Goal: Task Accomplishment & Management: Use online tool/utility

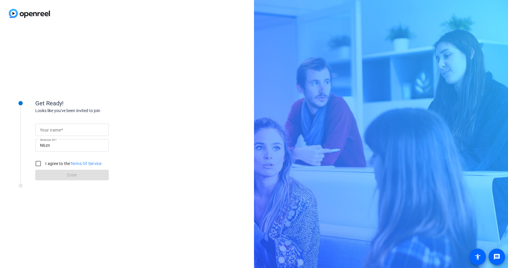
click at [63, 130] on span at bounding box center [62, 129] width 2 height 5
click at [63, 130] on input "Your name" at bounding box center [72, 129] width 64 height 7
type input "[PERSON_NAME]"
click at [37, 165] on input "I agree to the Terms Of Service" at bounding box center [38, 163] width 12 height 12
checkbox input "true"
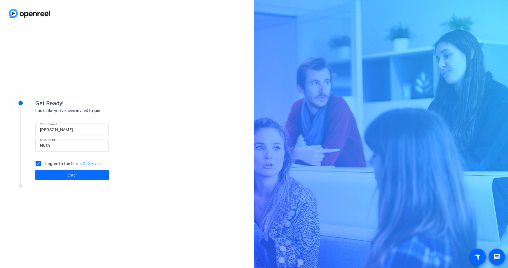
click at [59, 170] on span at bounding box center [71, 175] width 73 height 14
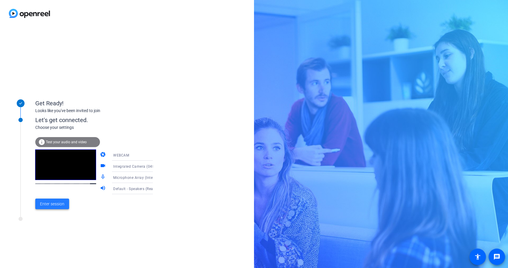
click at [52, 207] on span at bounding box center [52, 204] width 34 height 14
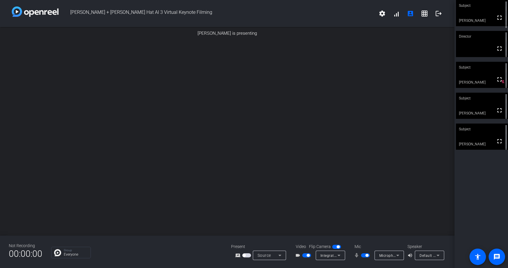
click at [7, 37] on div at bounding box center [227, 37] width 454 height 0
click at [40, 125] on div "[PERSON_NAME] is presenting" at bounding box center [227, 134] width 454 height 208
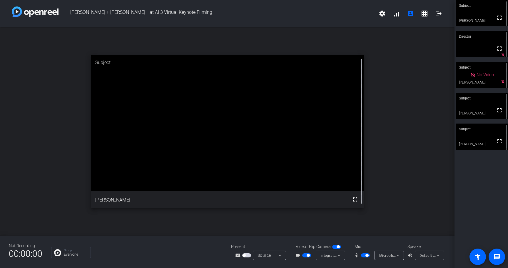
click at [26, 120] on div "open_in_new Subject fullscreen [PERSON_NAME]" at bounding box center [227, 131] width 454 height 208
